Goal: Task Accomplishment & Management: Complete application form

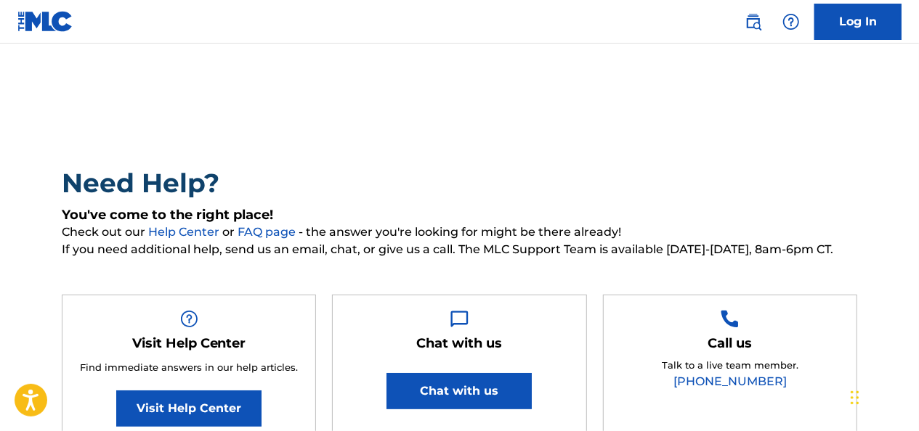
click at [861, 25] on link "Log In" at bounding box center [857, 22] width 87 height 36
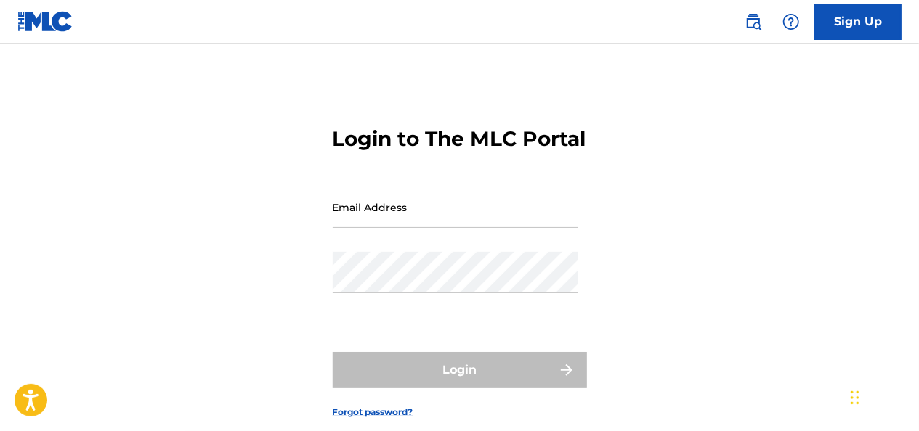
type input "[EMAIL_ADDRESS][DOMAIN_NAME]"
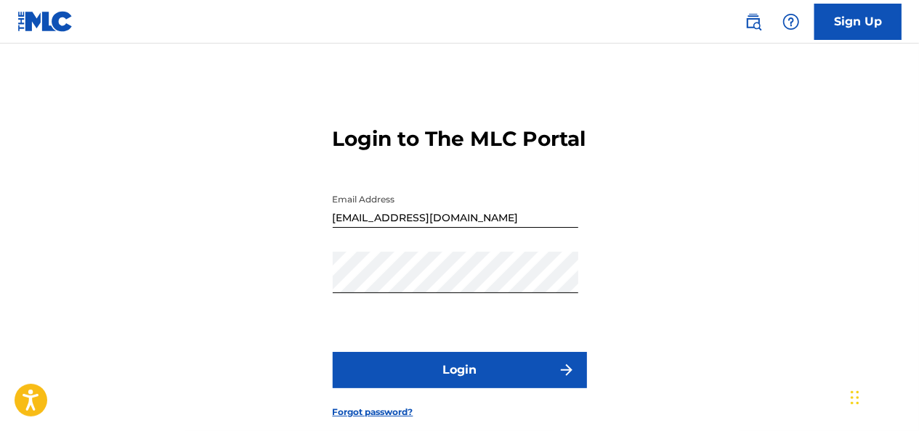
click at [418, 389] on button "Login" at bounding box center [460, 370] width 254 height 36
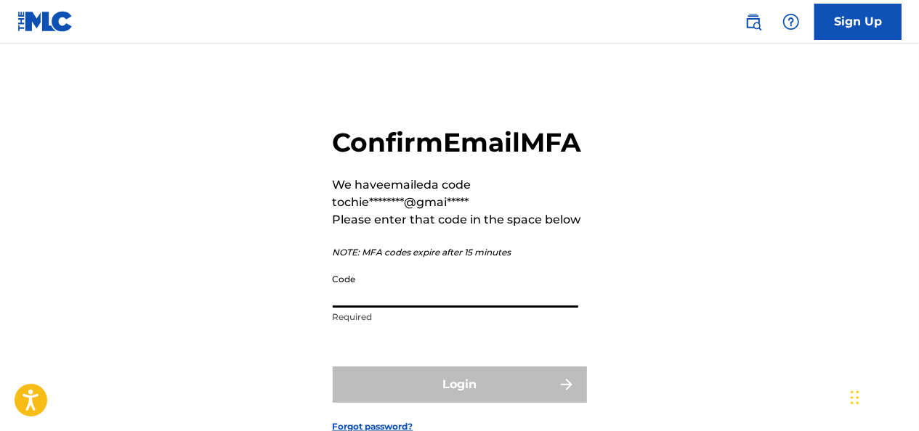
click at [354, 308] on input "Code" at bounding box center [455, 287] width 245 height 41
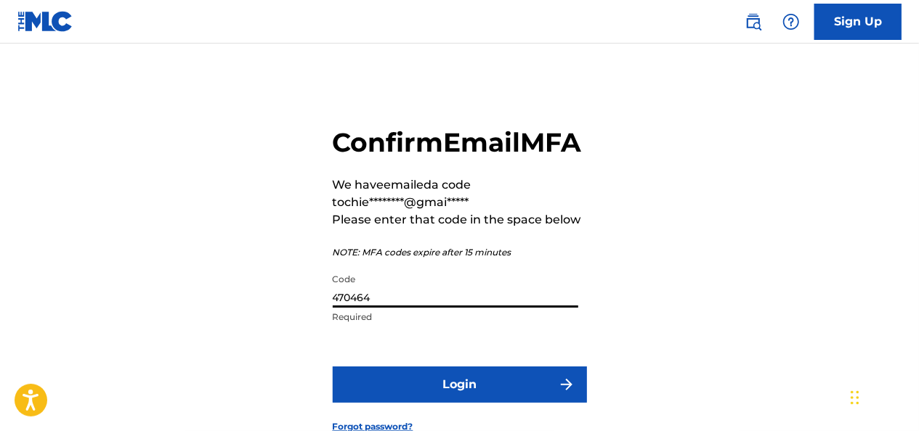
type input "470464"
click at [333, 367] on button "Login" at bounding box center [460, 385] width 254 height 36
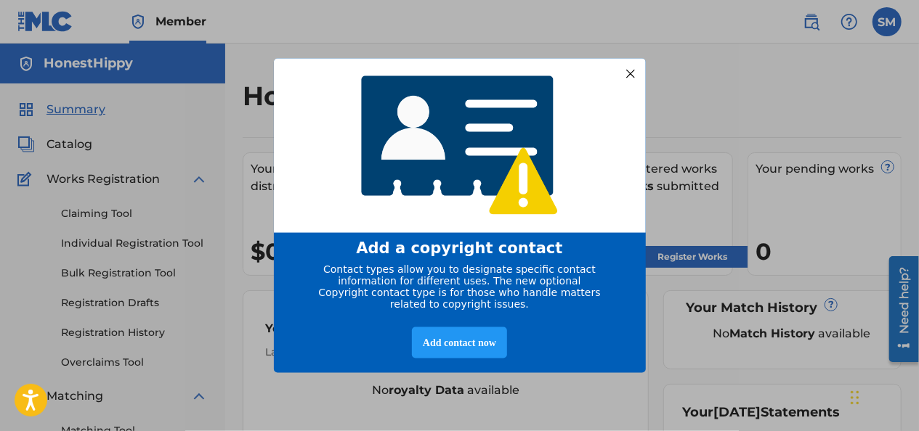
click at [634, 70] on div at bounding box center [629, 73] width 19 height 19
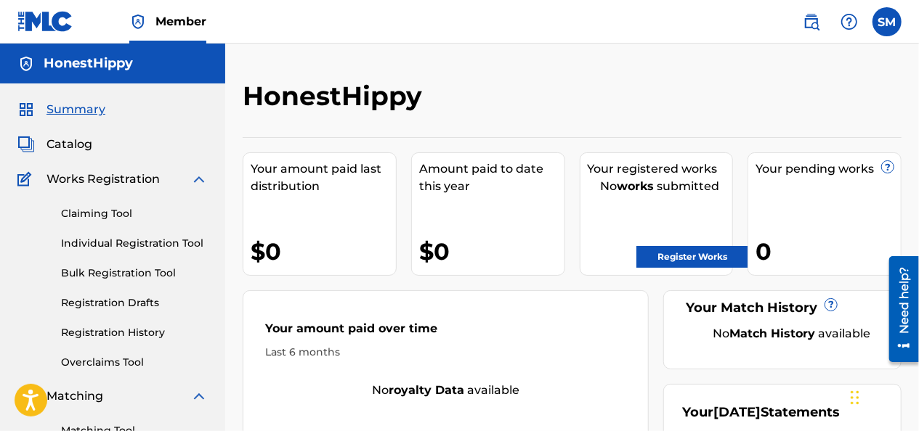
click at [126, 150] on div "Catalog" at bounding box center [112, 144] width 190 height 17
click at [687, 264] on link "Register Works" at bounding box center [692, 257] width 112 height 22
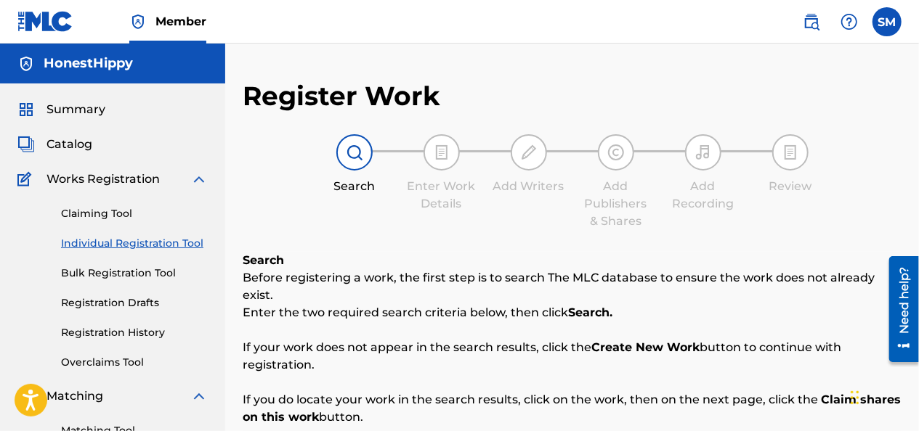
scroll to position [378, 0]
